Goal: Task Accomplishment & Management: Complete application form

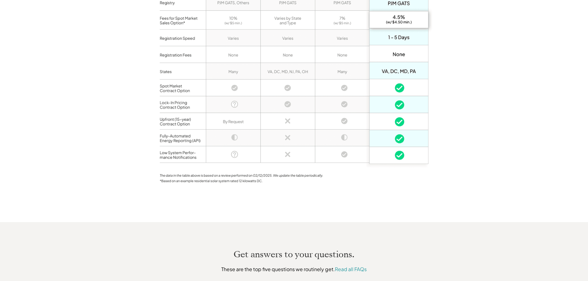
scroll to position [710, 0]
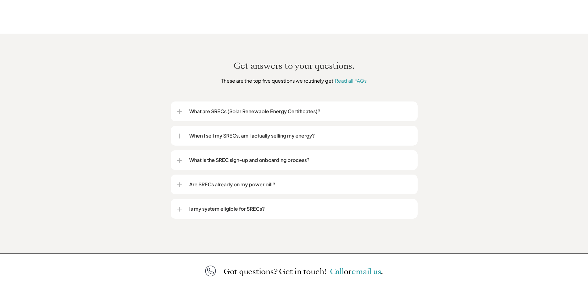
click at [199, 109] on div "What are SRECs (Solar Renewable Energy Certificates)?" at bounding box center [294, 112] width 235 height 20
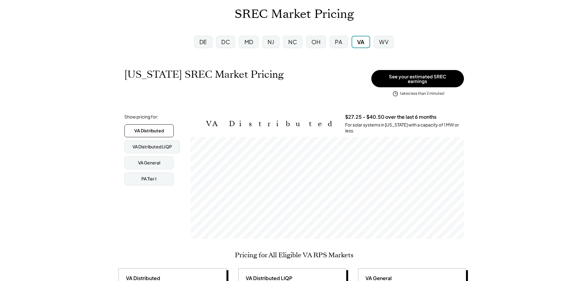
scroll to position [31, 0]
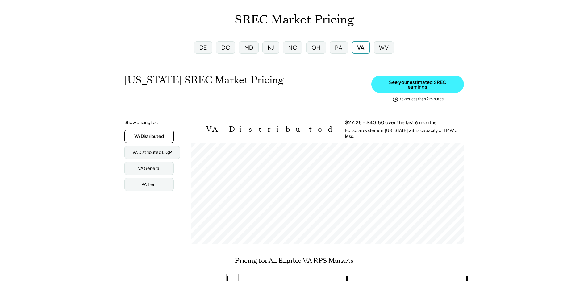
click at [424, 81] on button "See your estimated SREC earnings" at bounding box center [417, 84] width 93 height 17
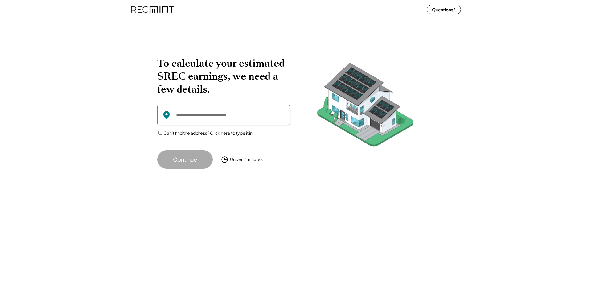
click at [250, 118] on input "input" at bounding box center [223, 115] width 133 height 20
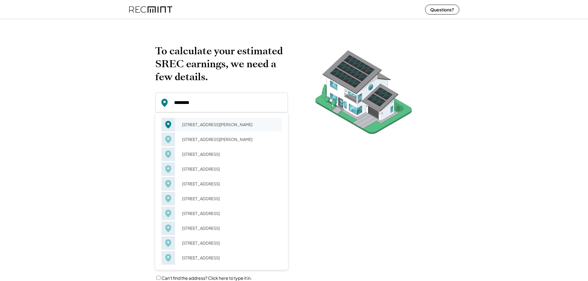
click at [249, 120] on div "3912 Elmwood Dr Alexandria, VA 22303" at bounding box center [230, 124] width 104 height 9
type input "**********"
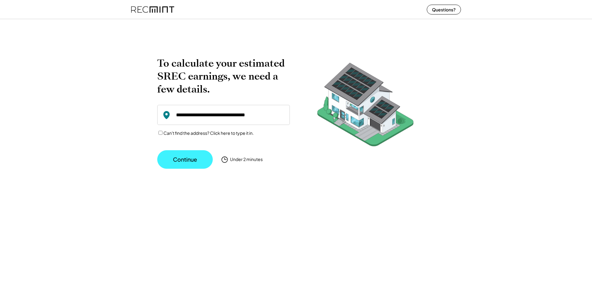
click at [189, 159] on button "Continue" at bounding box center [185, 159] width 56 height 19
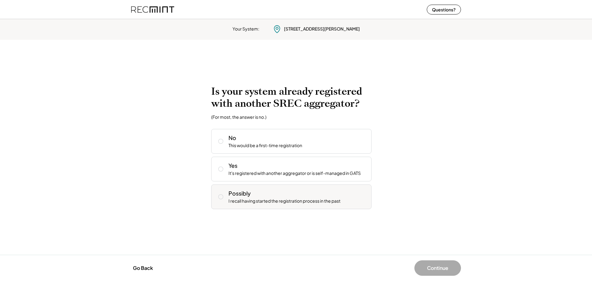
click at [222, 198] on icon at bounding box center [221, 197] width 6 height 6
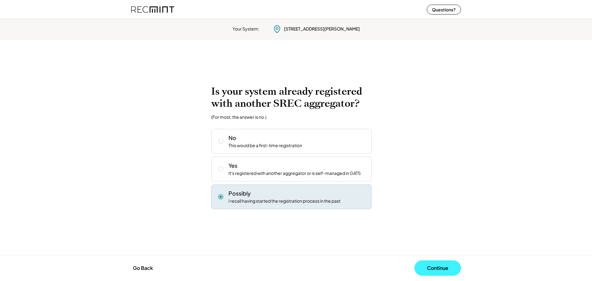
click at [442, 264] on button "Continue" at bounding box center [438, 267] width 47 height 15
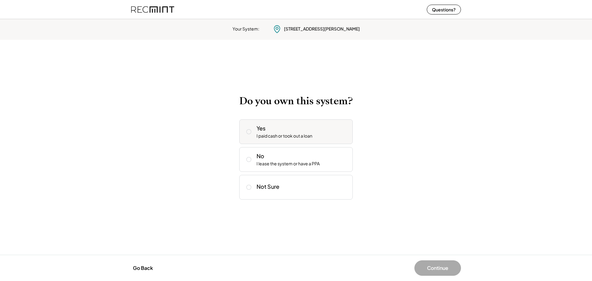
click at [249, 133] on icon at bounding box center [249, 132] width 6 height 6
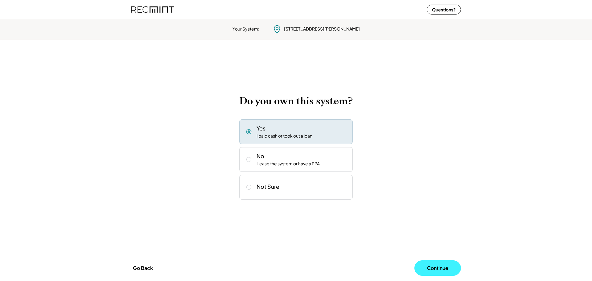
click at [428, 265] on button "Continue" at bounding box center [438, 267] width 47 height 15
